Goal: Transaction & Acquisition: Obtain resource

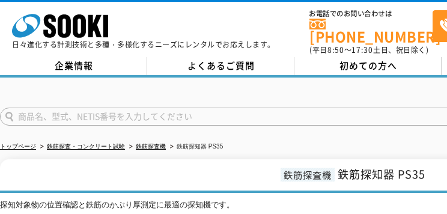
drag, startPoint x: 255, startPoint y: 136, endPoint x: 288, endPoint y: 66, distance: 77.1
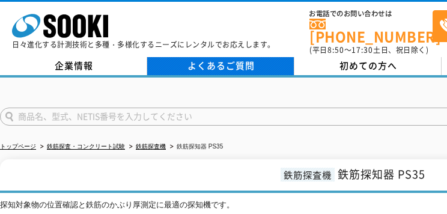
click at [255, 136] on ul "トップページ 鉄筋探査・コンクリート試験 鉄筋探査機 鉄筋探知器 PS35" at bounding box center [294, 147] width 589 height 25
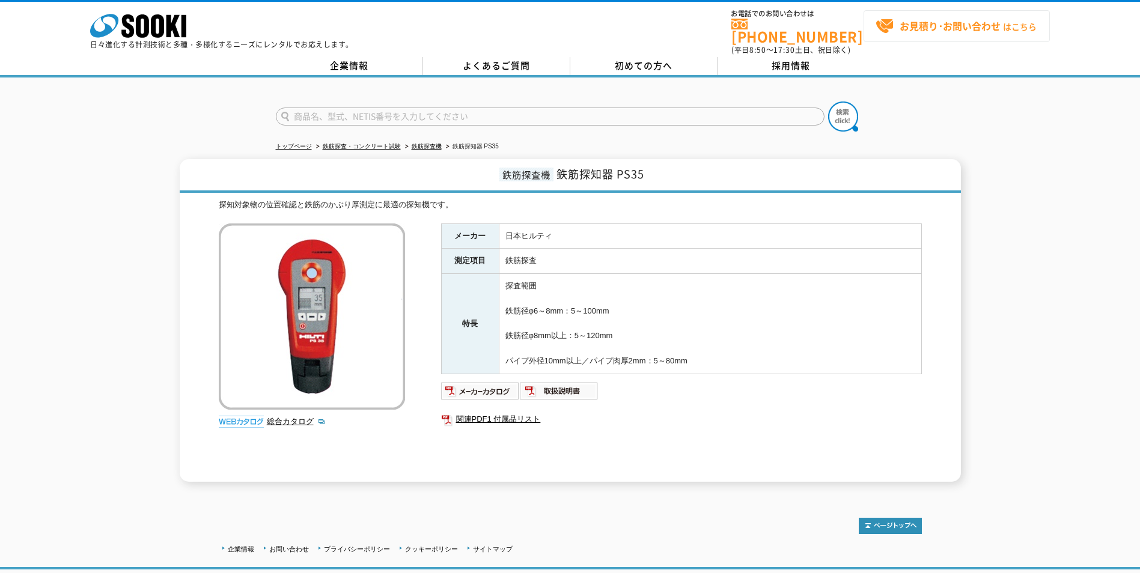
click at [739, 31] on strong "お見積り･お問い合わせ" at bounding box center [949, 26] width 101 height 14
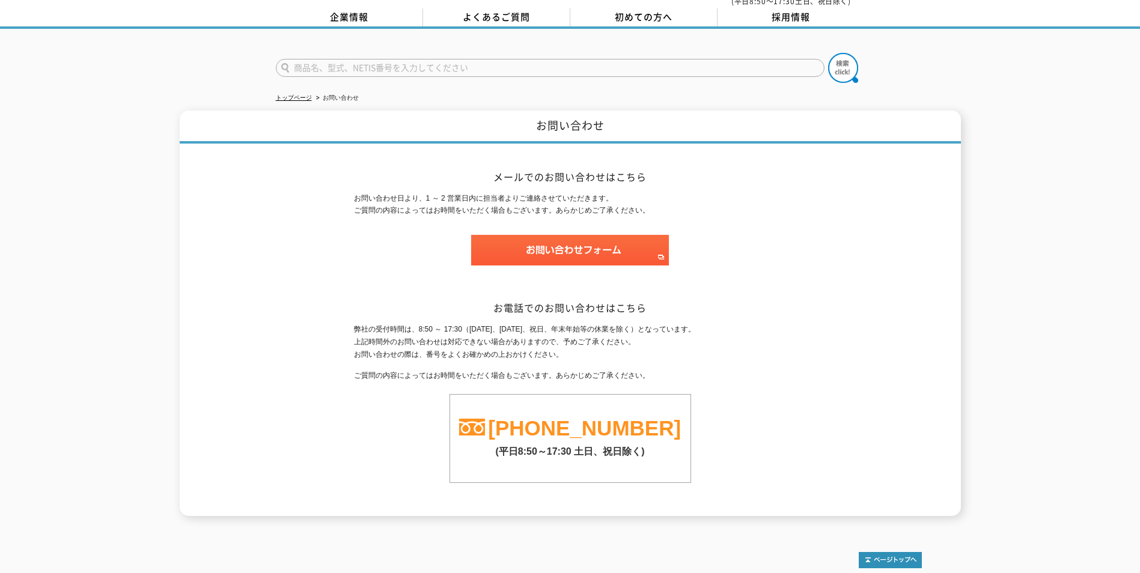
scroll to position [94, 0]
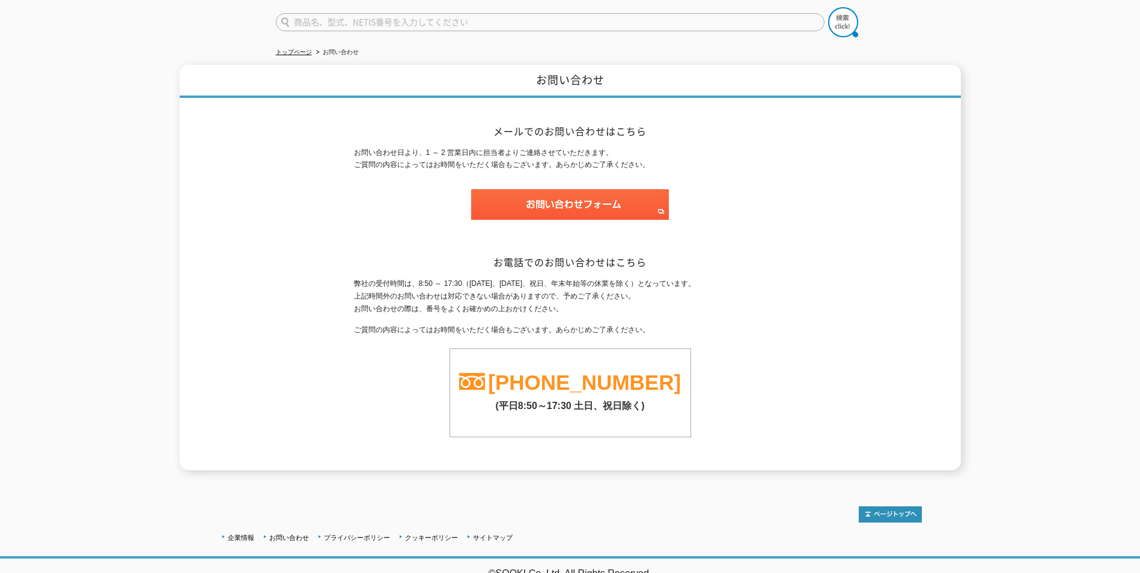
click at [615, 19] on input "text" at bounding box center [550, 22] width 549 height 18
type input "商品名、型式、NETIS番号を入力してください"
click at [398, 13] on input "text" at bounding box center [550, 22] width 549 height 18
type input "P"
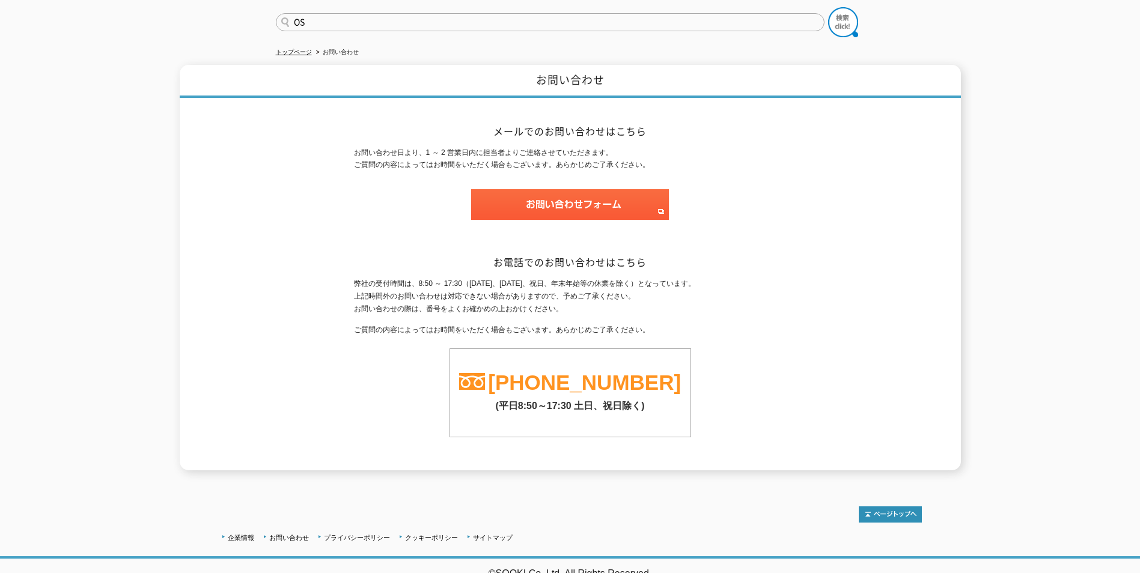
type input "O"
type input "PS35"
click at [843, 19] on img at bounding box center [843, 22] width 30 height 30
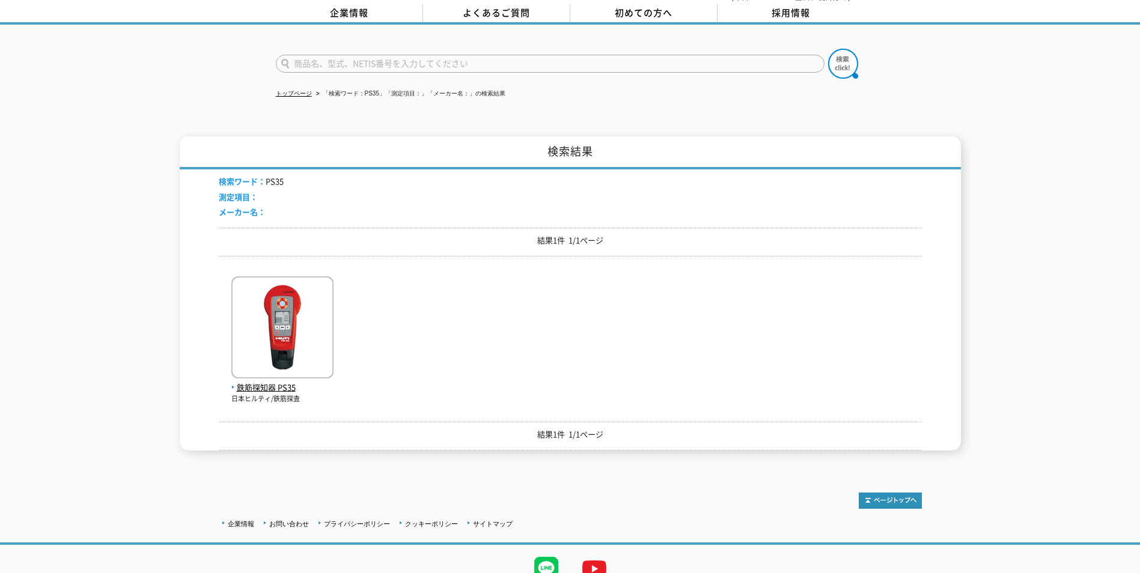
scroll to position [60, 0]
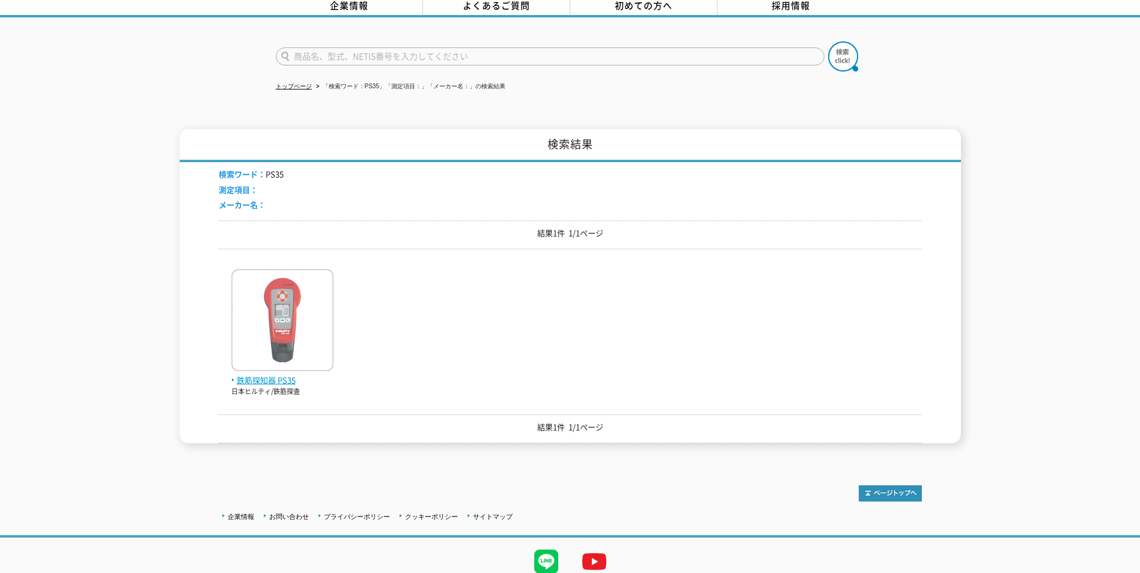
click at [279, 376] on span "鉄筋探知器 PS35" at bounding box center [282, 380] width 102 height 13
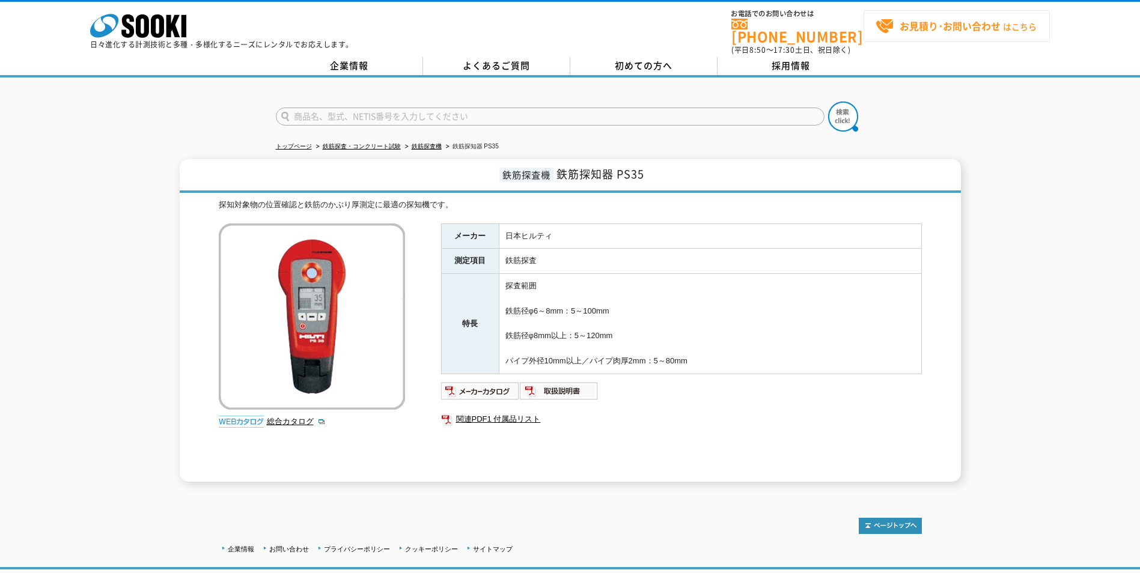
click at [942, 20] on strong "お見積り･お問い合わせ" at bounding box center [949, 26] width 101 height 14
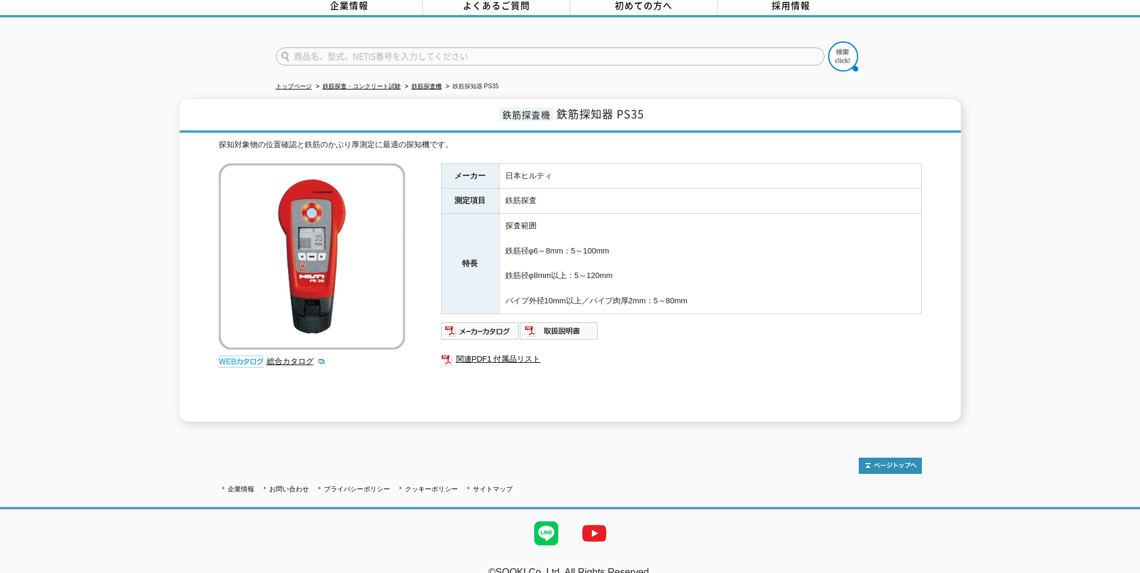
scroll to position [72, 0]
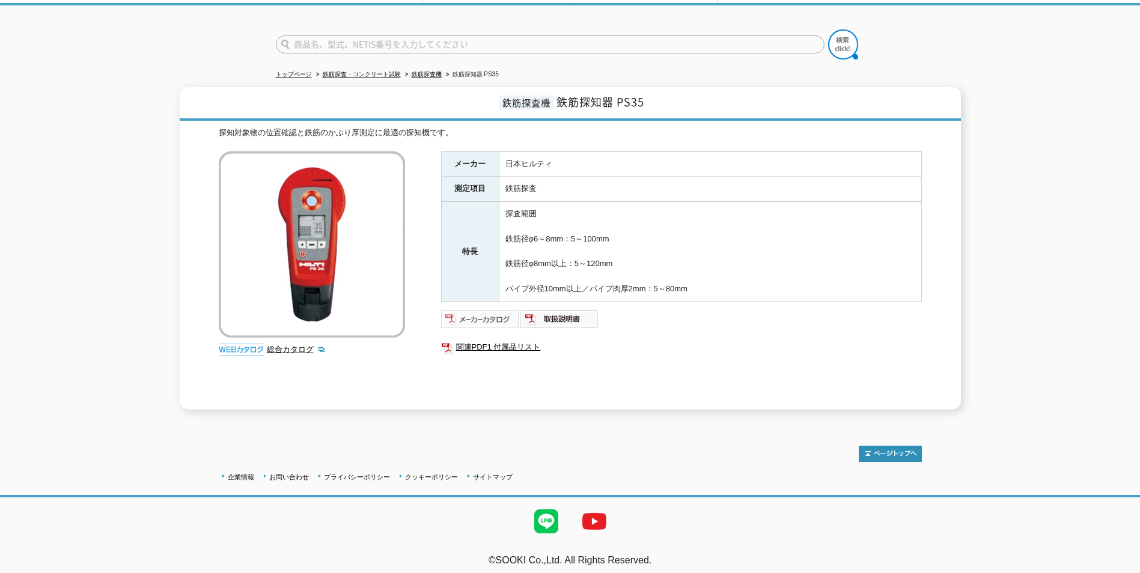
click at [469, 311] on img at bounding box center [480, 318] width 79 height 19
